Goal: Communication & Community: Answer question/provide support

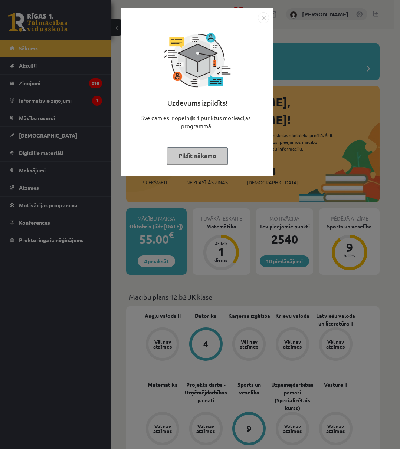
click at [193, 159] on button "Pildīt nākamo" at bounding box center [197, 155] width 61 height 17
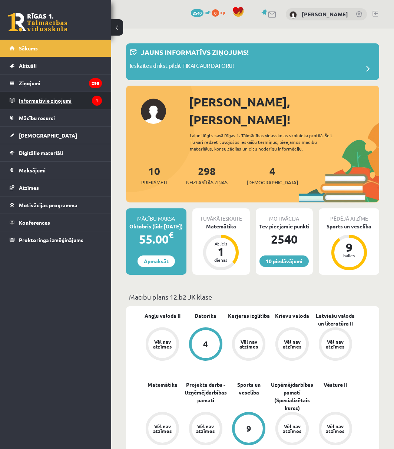
click at [44, 107] on legend "Informatīvie ziņojumi 1" at bounding box center [60, 100] width 83 height 17
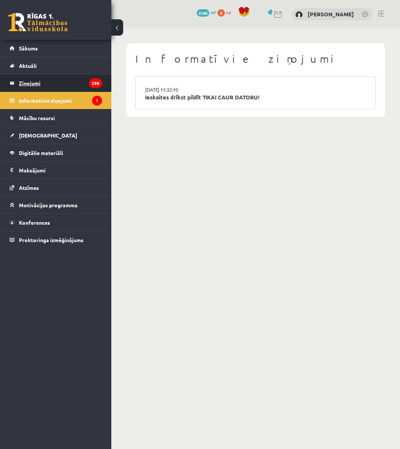
click at [30, 84] on legend "Ziņojumi 298" at bounding box center [60, 83] width 83 height 17
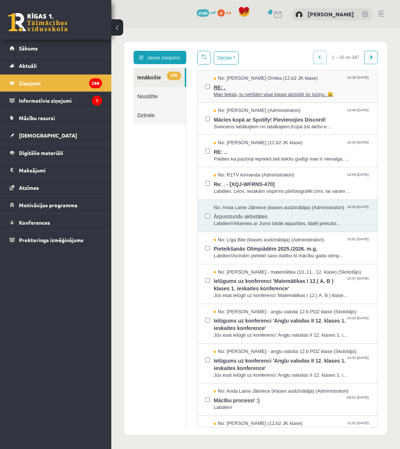
click at [333, 76] on div "No: [PERSON_NAME] Omika (12.b2 JK klase) 16:38 [DATE]" at bounding box center [292, 78] width 156 height 7
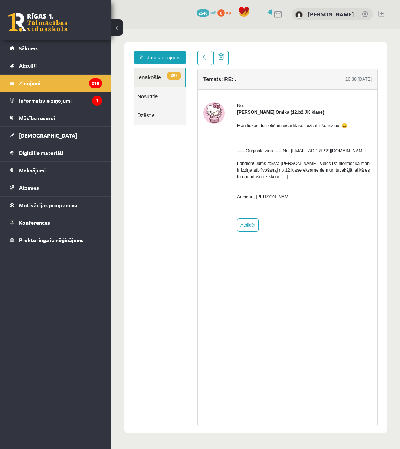
click at [285, 65] on div at bounding box center [287, 58] width 180 height 14
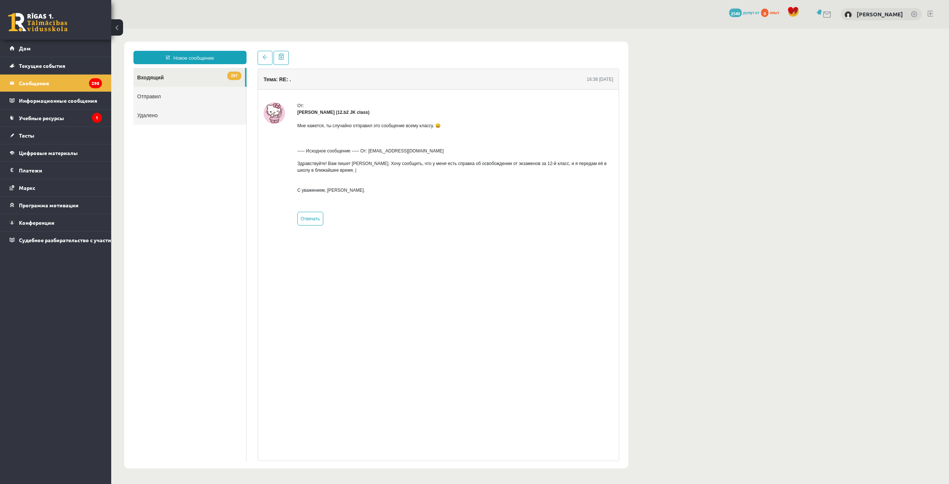
click at [399, 201] on div "Мне кажется, ты случайно отправил это сообщение всему классу. 😀 ----- Исходное …" at bounding box center [455, 161] width 316 height 90
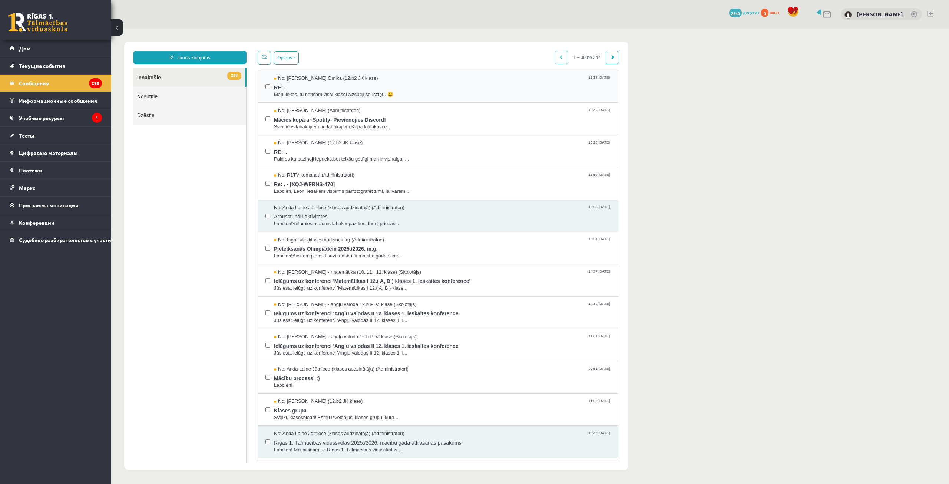
click at [383, 101] on div "No: [PERSON_NAME] Omika (12.b2 JK klase) 16:38 [DATE] RE: . Man liekas, tu netī…" at bounding box center [438, 86] width 361 height 32
click at [399, 83] on span "RE: ." at bounding box center [442, 86] width 337 height 9
click at [310, 95] on span "Man liekas, tu netīšām visai klasei aizsūtīji šo īsziņu. 😀" at bounding box center [442, 94] width 337 height 7
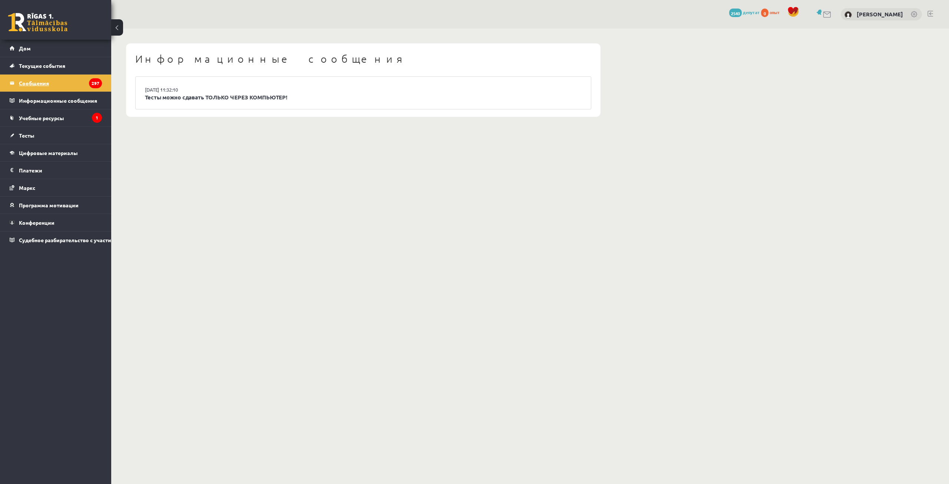
click at [60, 82] on legend "Сообщения 297" at bounding box center [60, 83] width 83 height 17
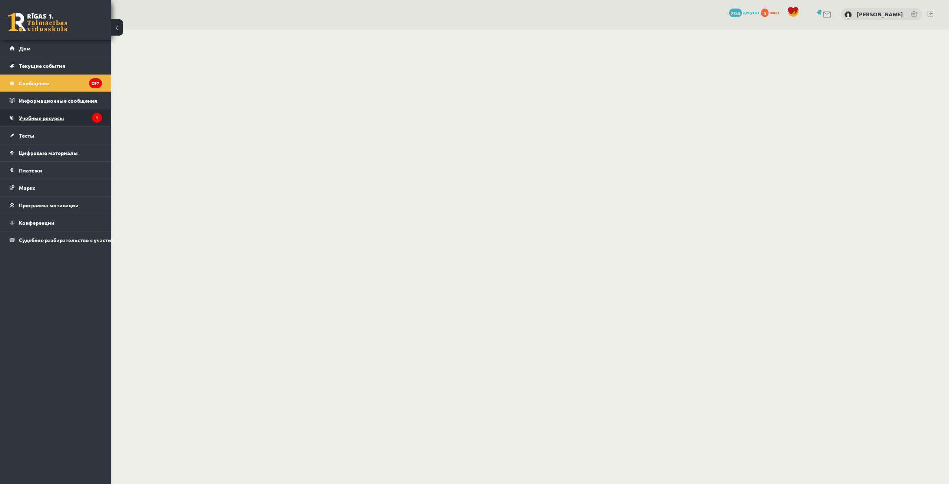
click at [46, 118] on font "Учебные ресурсы" at bounding box center [41, 118] width 45 height 7
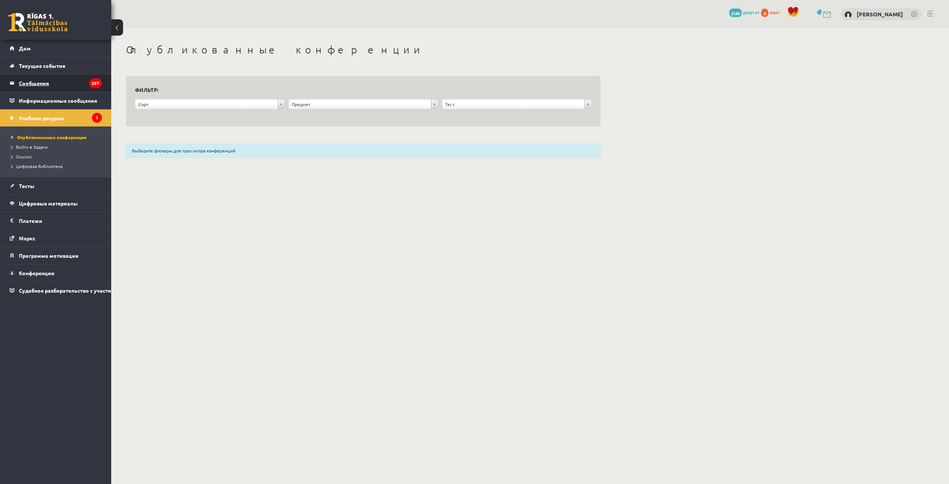
click at [37, 90] on legend "Сообщения 297" at bounding box center [60, 83] width 83 height 17
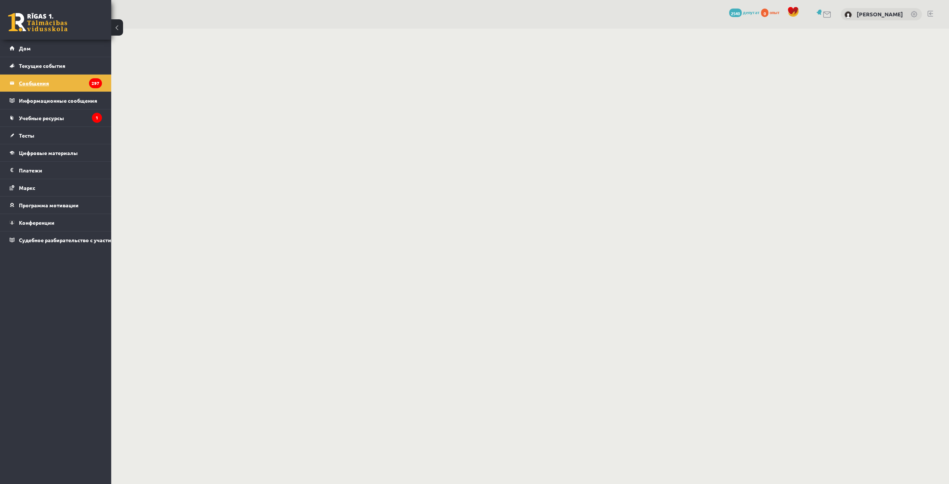
click at [42, 79] on legend "Сообщения 297" at bounding box center [60, 83] width 83 height 17
click at [119, 23] on button at bounding box center [117, 27] width 12 height 16
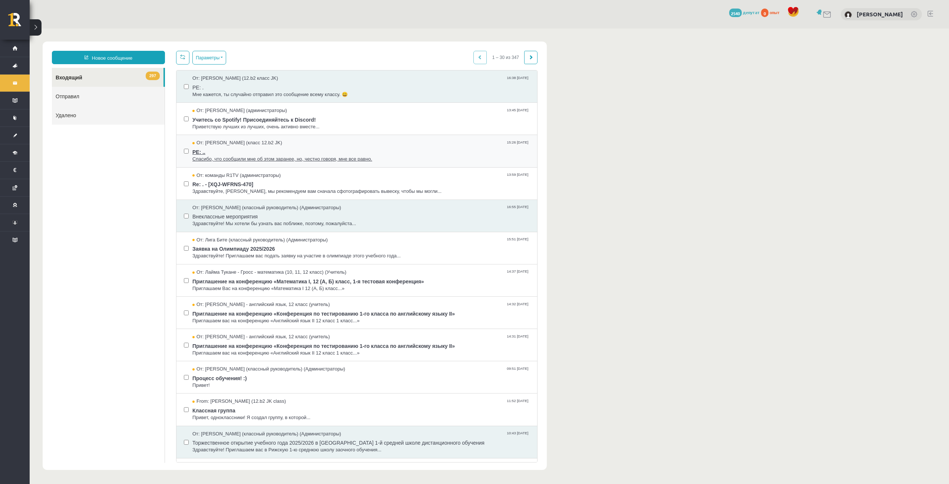
click at [282, 145] on font "От: [PERSON_NAME] (класс 12.b2 JK)" at bounding box center [239, 143] width 86 height 6
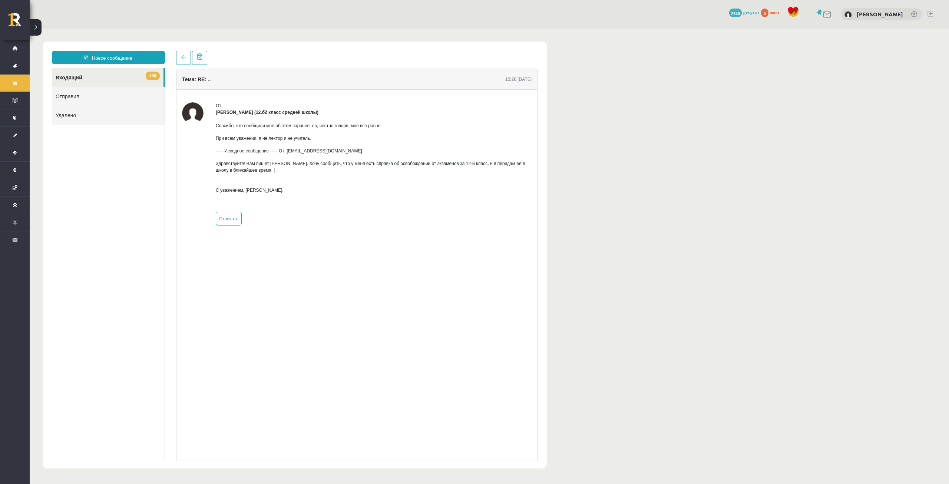
click at [399, 158] on div "Спасибо, что сообщили мне об этом заранее, но, честно говоря, мне все равно. Пр…" at bounding box center [374, 161] width 316 height 90
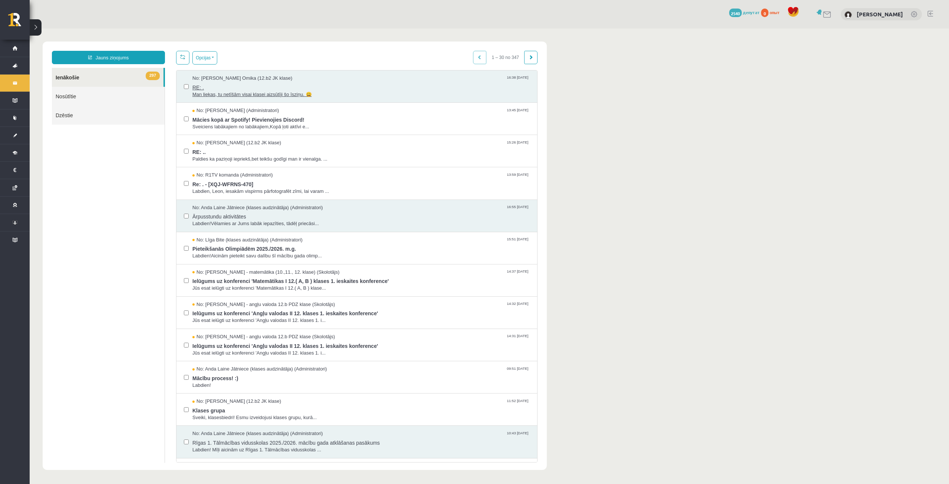
click at [322, 88] on span "RE: ." at bounding box center [360, 86] width 337 height 9
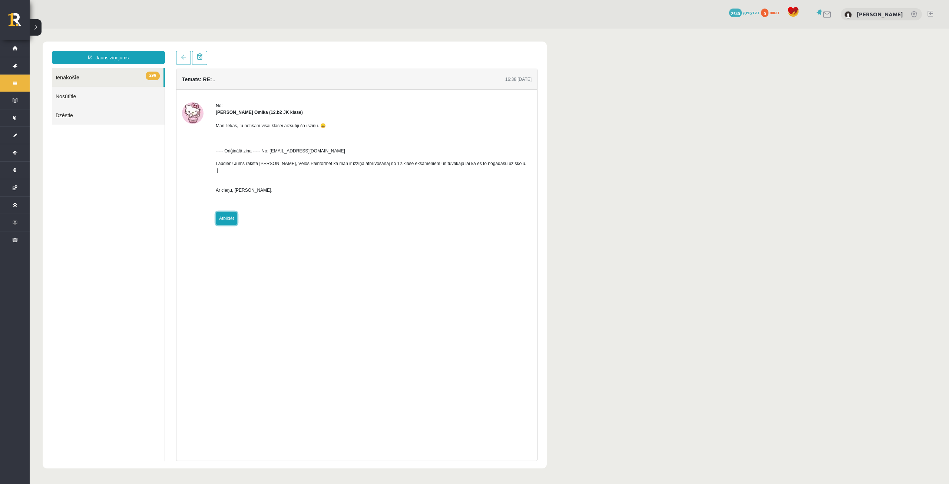
click at [230, 212] on link "Atbildēt" at bounding box center [227, 218] width 22 height 13
type input "*********"
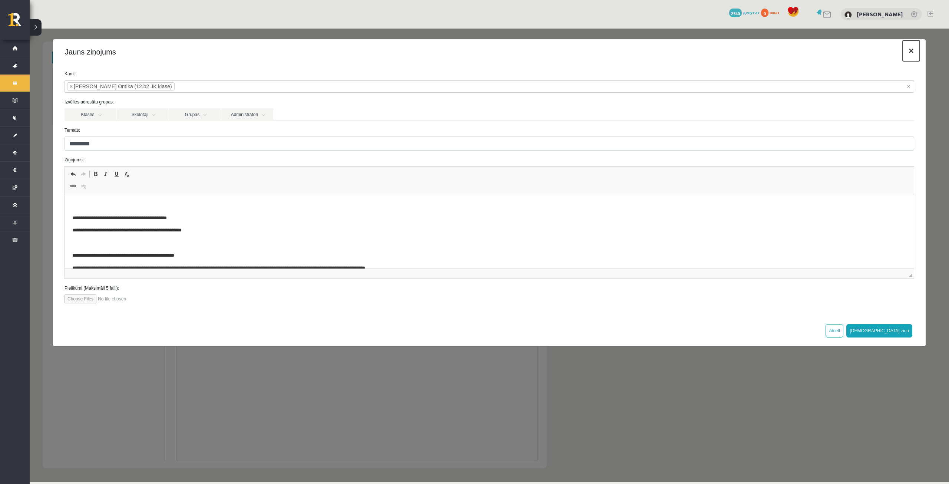
click at [399, 50] on button "×" at bounding box center [911, 50] width 17 height 21
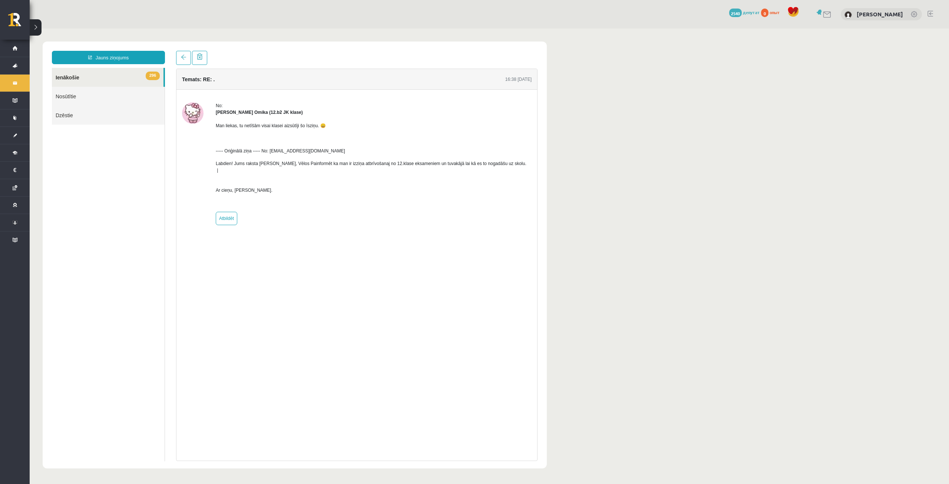
drag, startPoint x: 841, startPoint y: 44, endPoint x: 828, endPoint y: 40, distance: 14.4
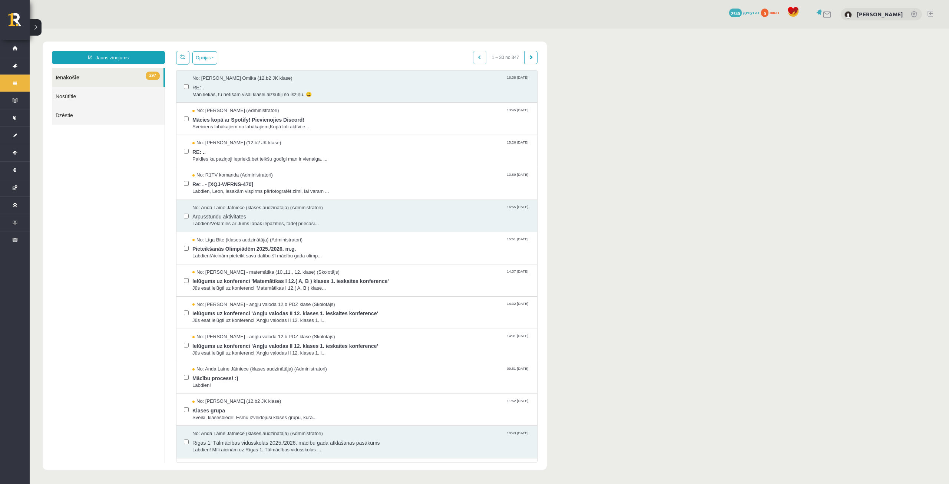
click at [68, 99] on link "Nosūtītie" at bounding box center [108, 96] width 113 height 19
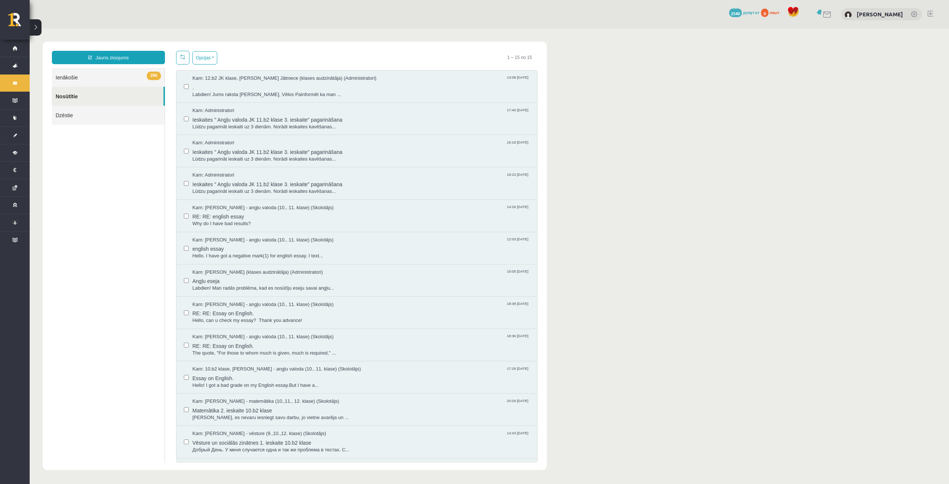
click at [70, 92] on link "Nosūtītie" at bounding box center [108, 96] width 112 height 19
click at [285, 91] on span "Labdien! Jums raksta [PERSON_NAME], Vēlos Painformēt ka man ..." at bounding box center [360, 94] width 337 height 7
click at [135, 80] on link "296 Ienākošie" at bounding box center [108, 77] width 113 height 19
click at [112, 78] on link "296 Ienākošie" at bounding box center [108, 77] width 113 height 19
click at [84, 78] on link "296 Ienākošie" at bounding box center [108, 77] width 113 height 19
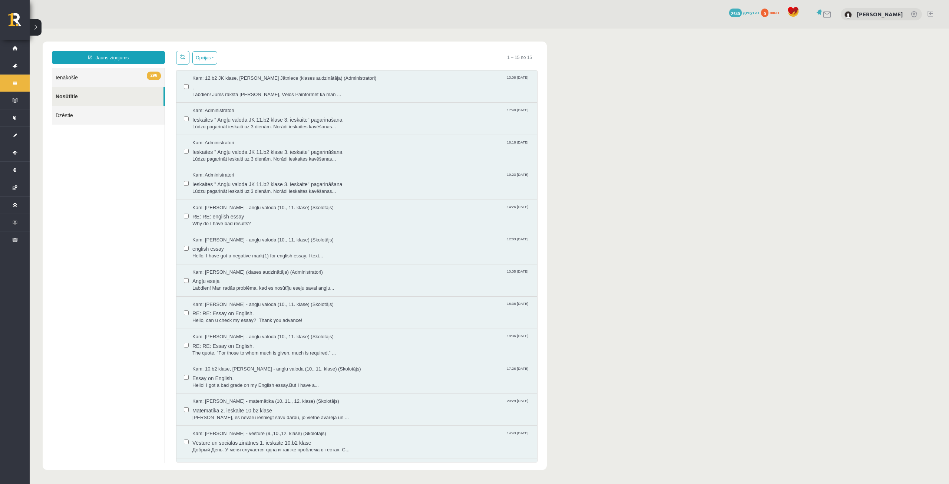
click at [69, 78] on link "296 Ienākošie" at bounding box center [108, 77] width 113 height 19
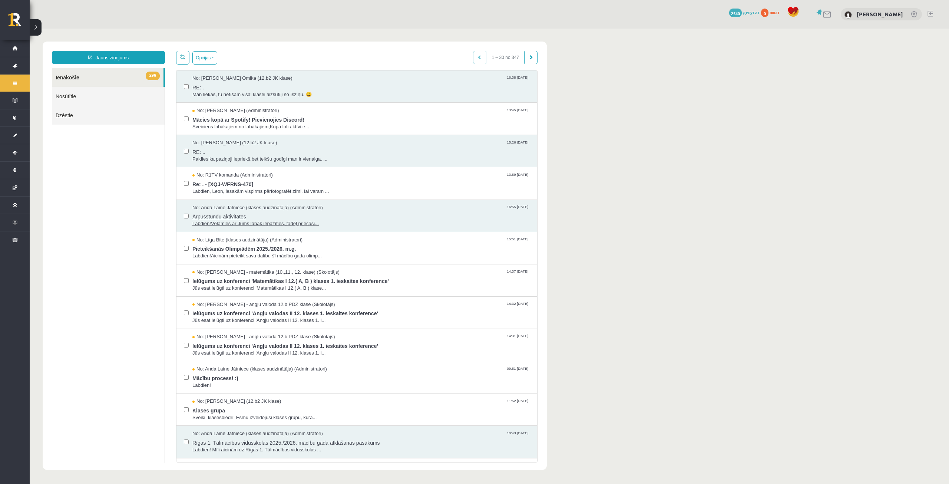
click at [301, 215] on span "Ārpusstundu aktivitātes" at bounding box center [360, 215] width 337 height 9
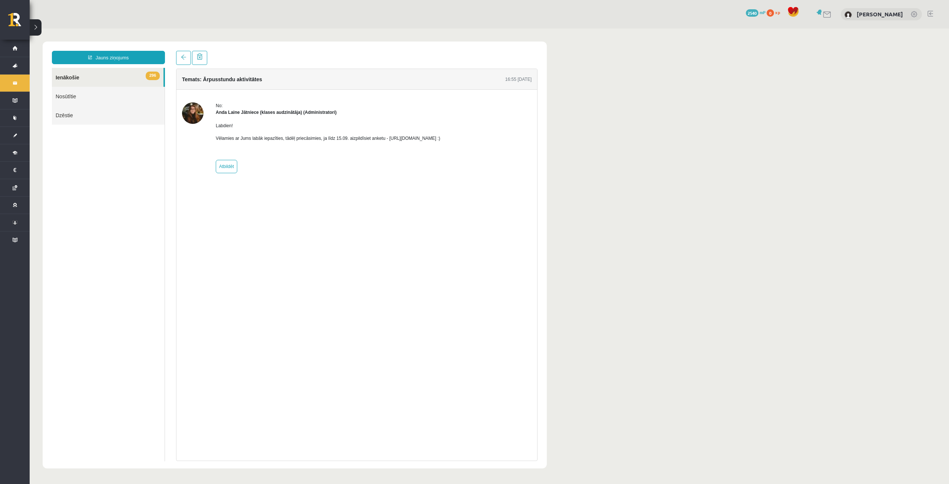
drag, startPoint x: 409, startPoint y: 211, endPoint x: 414, endPoint y: 214, distance: 5.5
click at [399, 211] on div "Temats: Ārpusstundu aktivitātes 16:55 [DATE] No: [PERSON_NAME] Jātniece (klases…" at bounding box center [356, 265] width 361 height 392
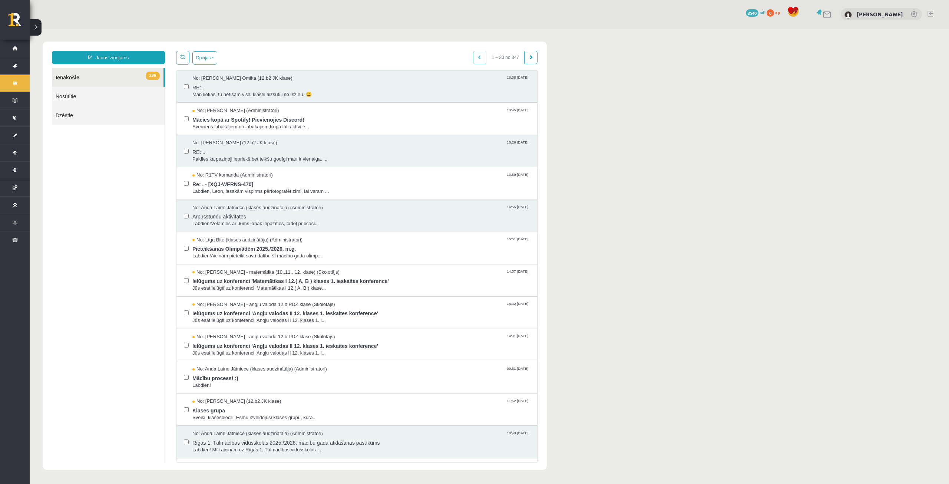
click at [399, 53] on div "1 – 30 no 347" at bounding box center [505, 57] width 65 height 13
drag, startPoint x: 323, startPoint y: 124, endPoint x: 327, endPoint y: 120, distance: 5.5
